Goal: Register for event/course

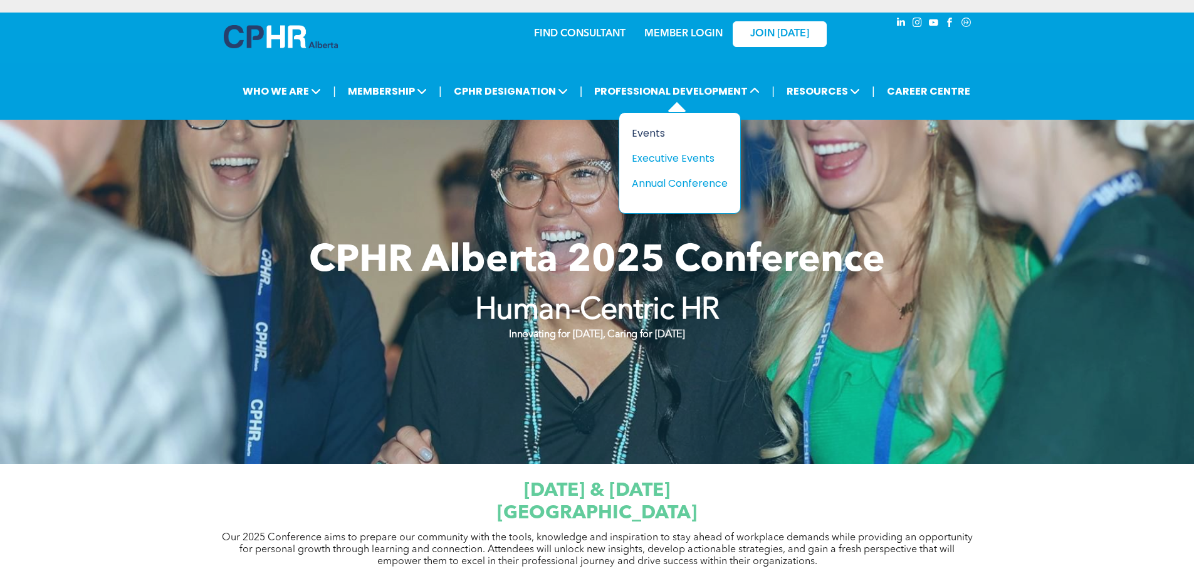
click at [650, 135] on div "Events" at bounding box center [675, 133] width 86 height 16
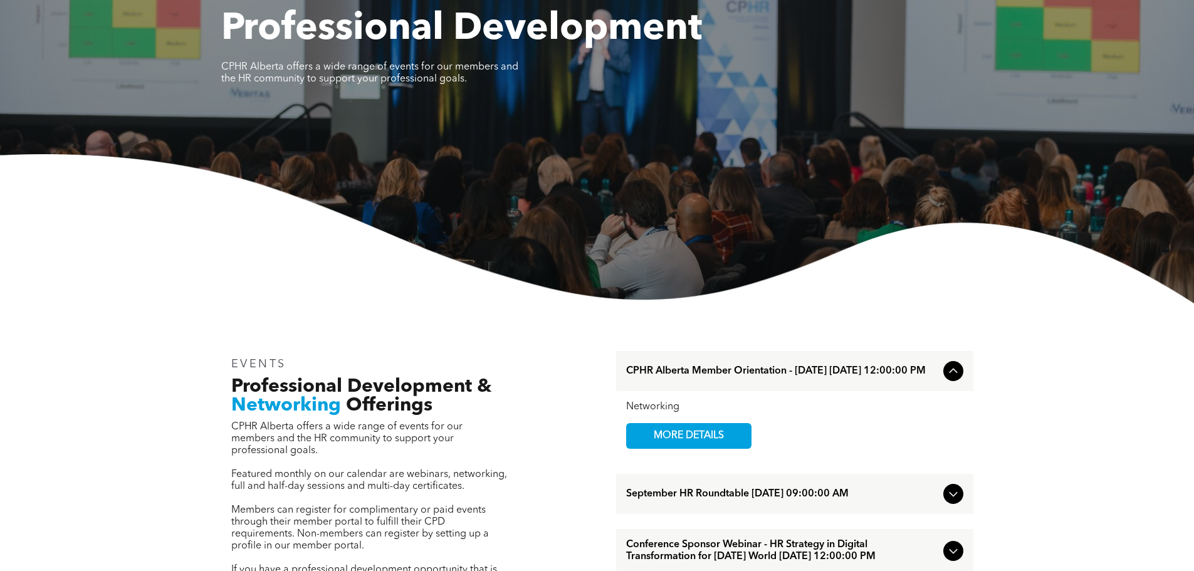
scroll to position [3, 0]
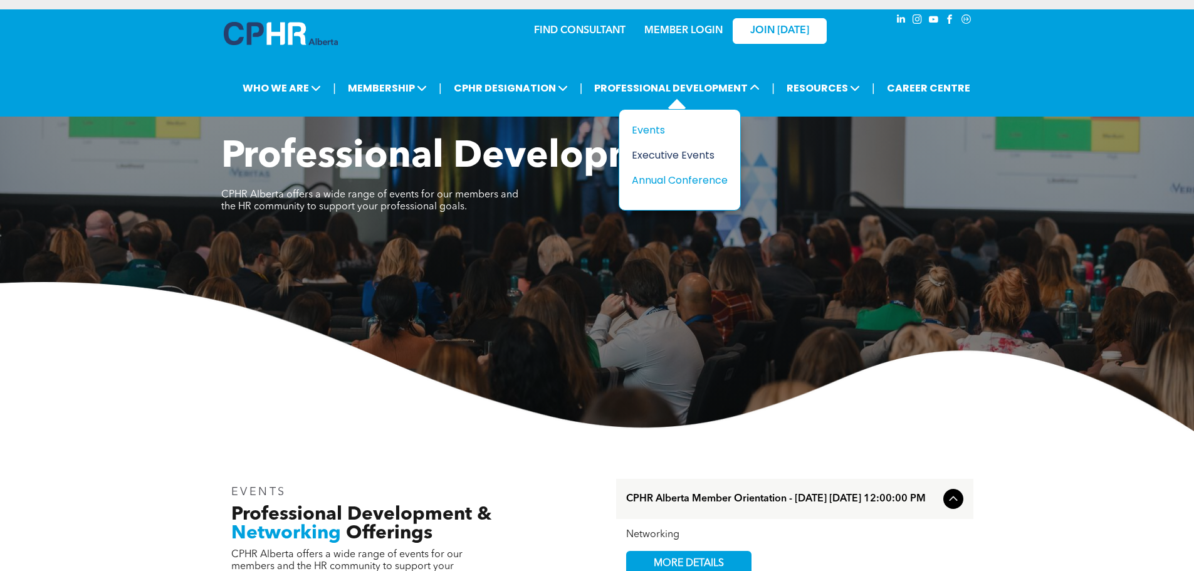
click at [683, 154] on div "Executive Events" at bounding box center [675, 155] width 86 height 16
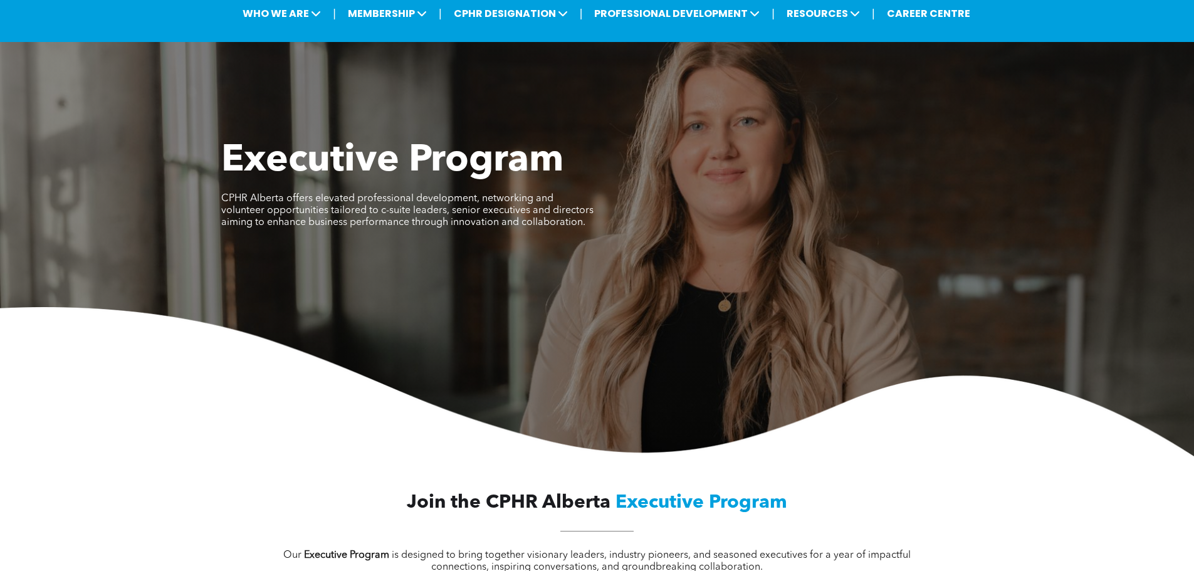
scroll to position [63, 0]
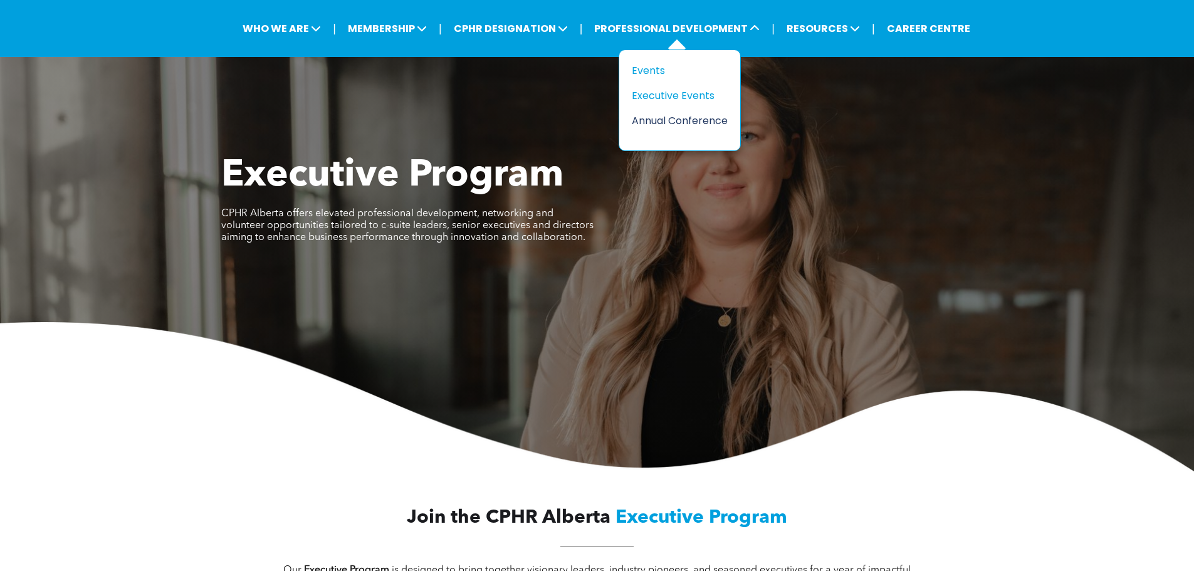
click at [682, 121] on div "Annual Conference" at bounding box center [675, 121] width 86 height 16
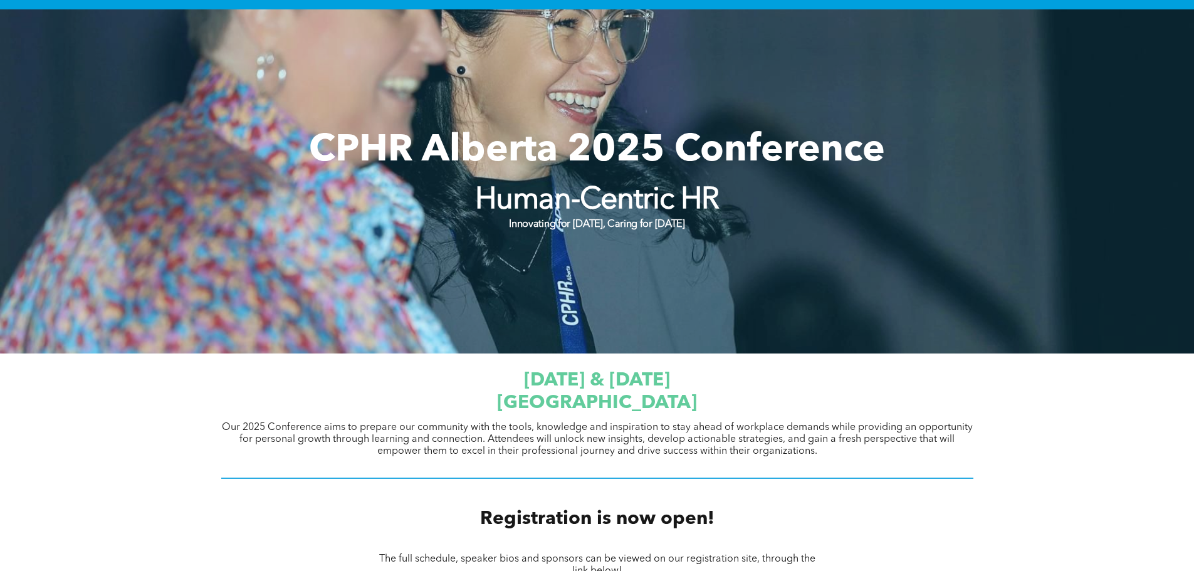
scroll to position [376, 0]
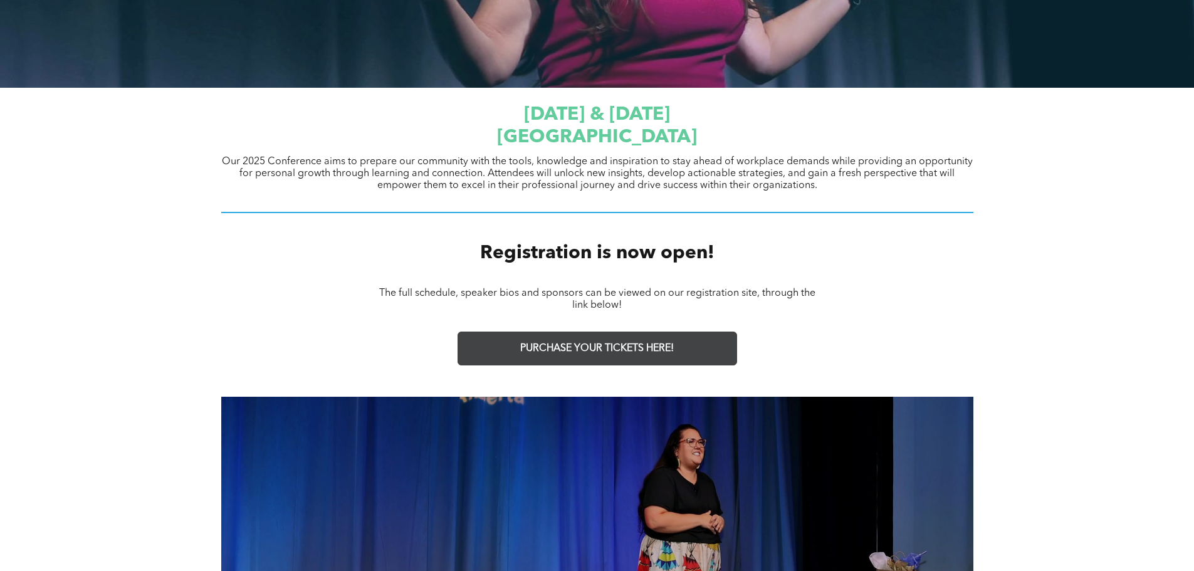
click at [566, 347] on span "PURCHASE YOUR TICKETS HERE!" at bounding box center [597, 349] width 154 height 12
